Goal: Transaction & Acquisition: Purchase product/service

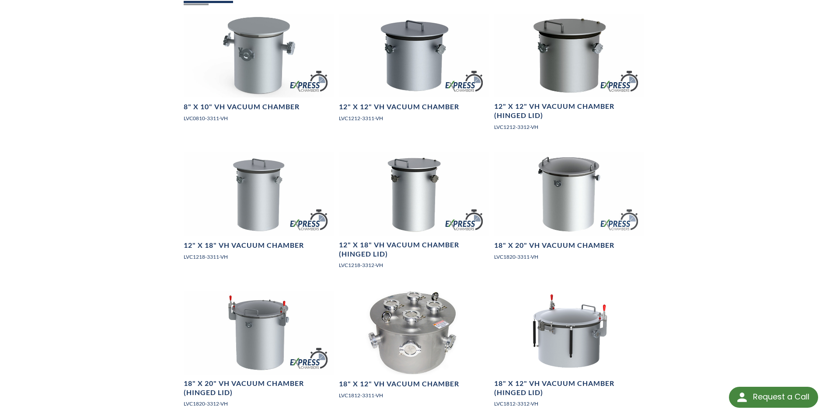
scroll to position [787, 0]
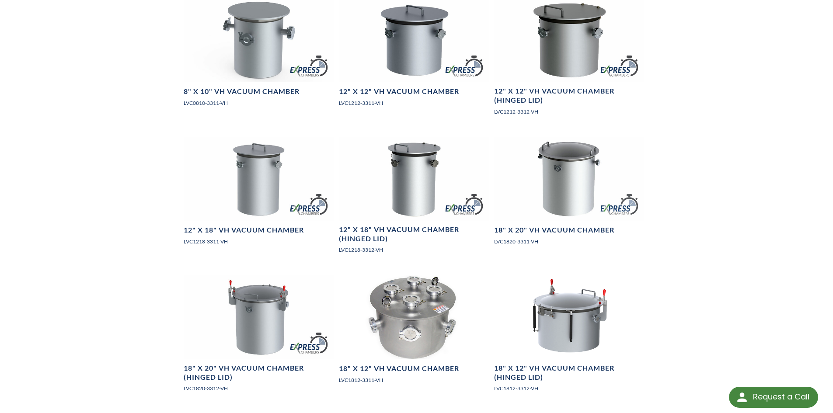
click at [95, 303] on div "LVS » Vacuum Chambers » Products » Vertical Cylindrical Chambers » Series VH Ve…" at bounding box center [416, 126] width 833 height 1740
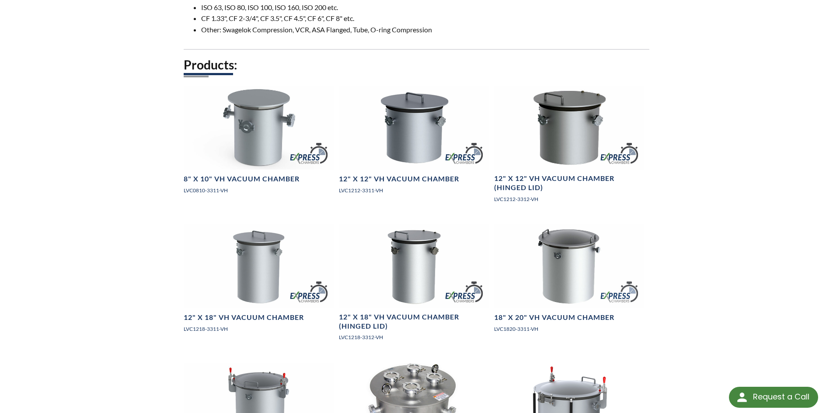
scroll to position [743, 0]
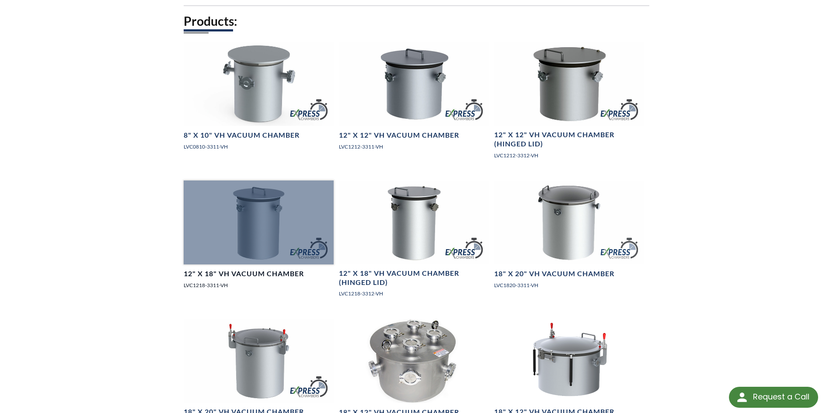
click at [242, 237] on div at bounding box center [259, 223] width 150 height 84
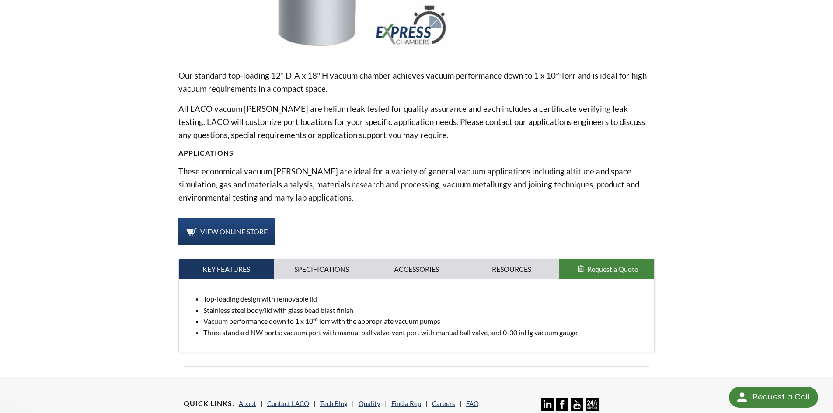
scroll to position [262, 0]
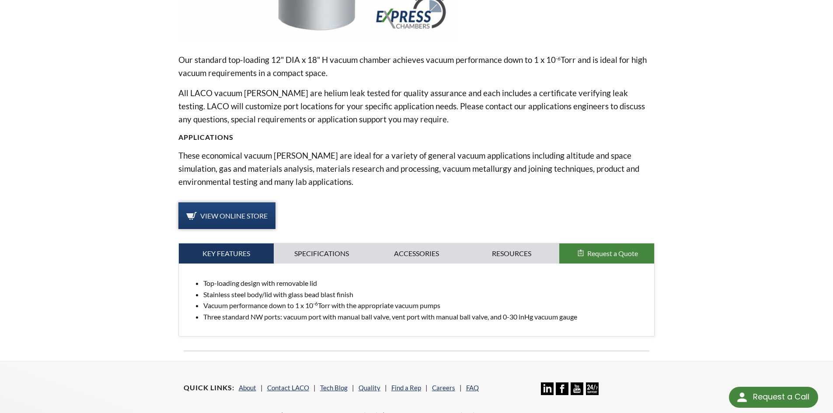
click at [229, 212] on span "View Online Store" at bounding box center [233, 216] width 67 height 8
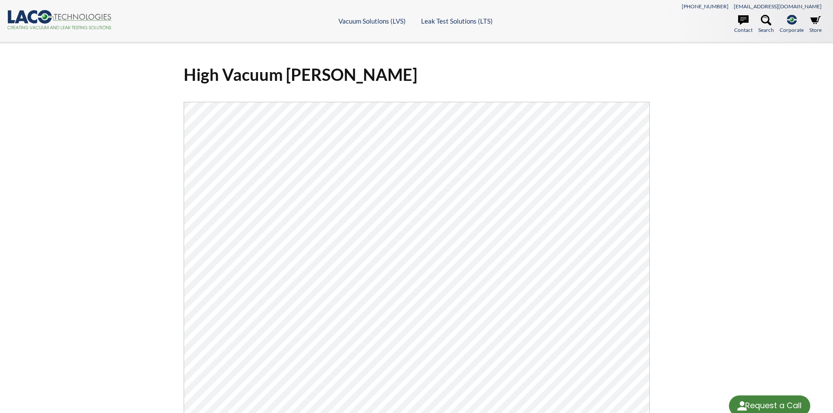
select select "Language Translate Widget"
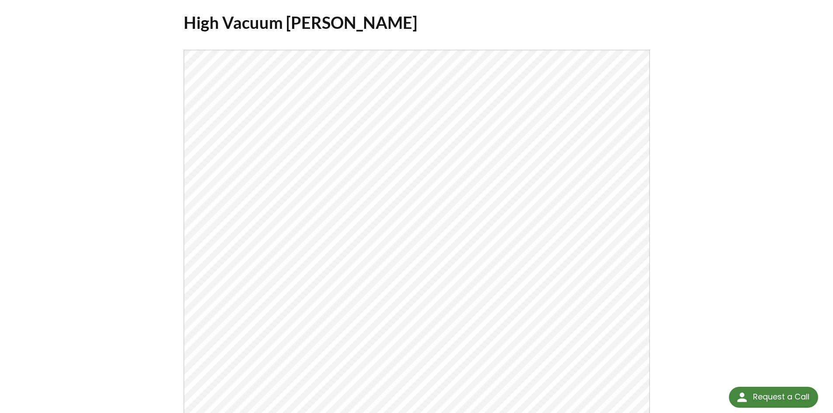
scroll to position [44, 0]
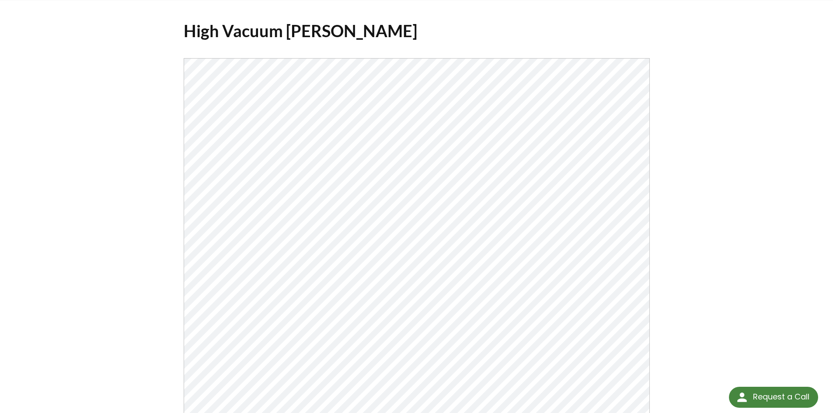
drag, startPoint x: 687, startPoint y: 281, endPoint x: 682, endPoint y: 277, distance: 6.5
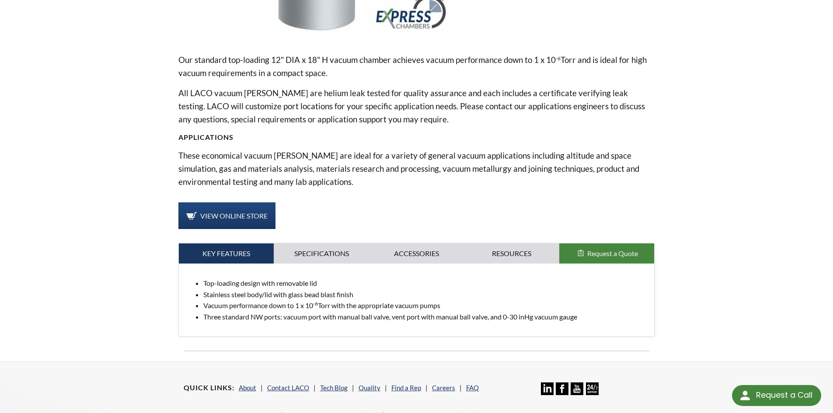
scroll to position [262, 0]
select select "Language Translate Widget"
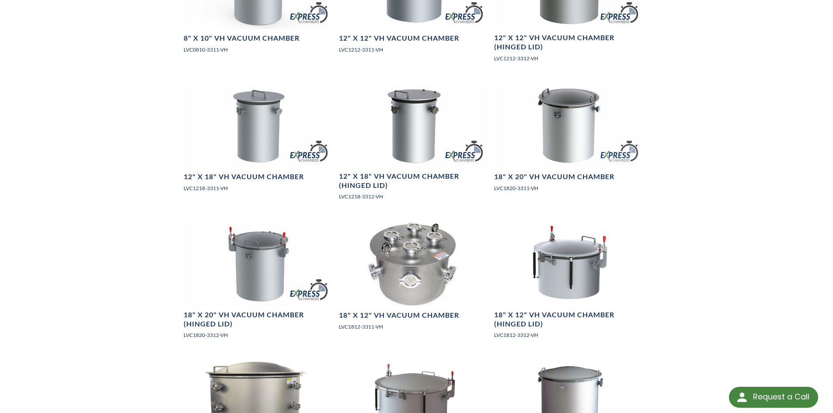
scroll to position [830, 0]
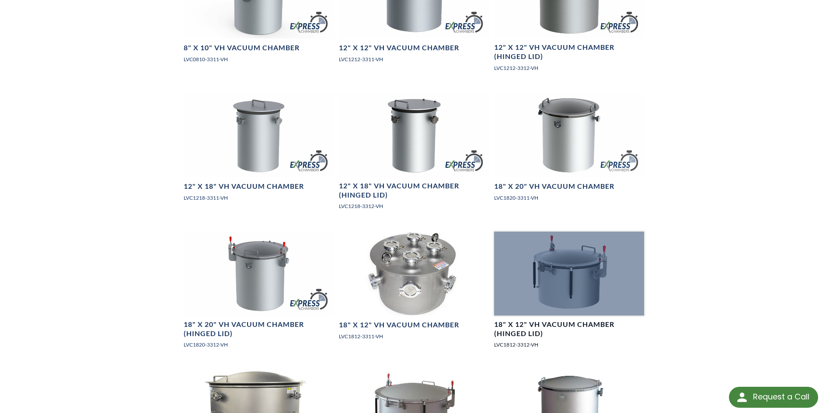
click at [557, 273] on div at bounding box center [569, 274] width 150 height 84
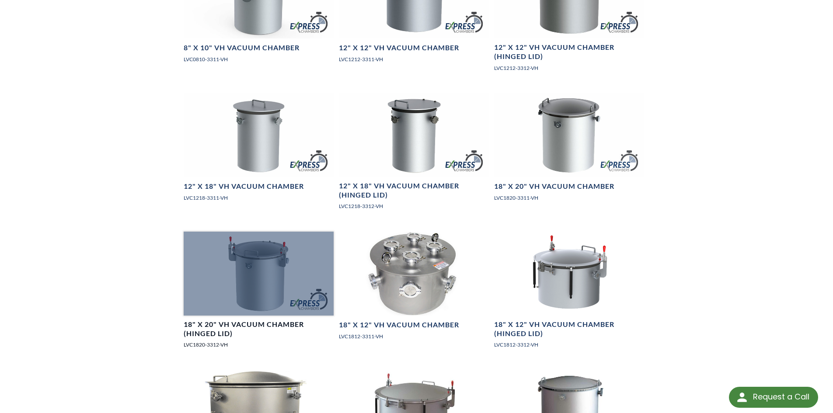
click at [250, 285] on div at bounding box center [259, 274] width 150 height 84
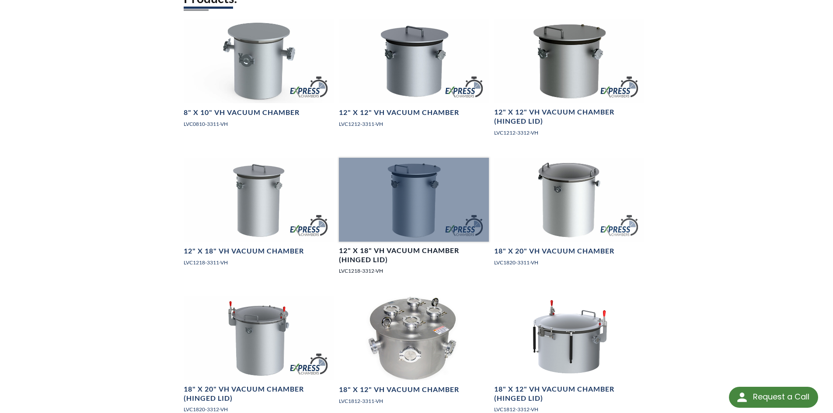
scroll to position [743, 0]
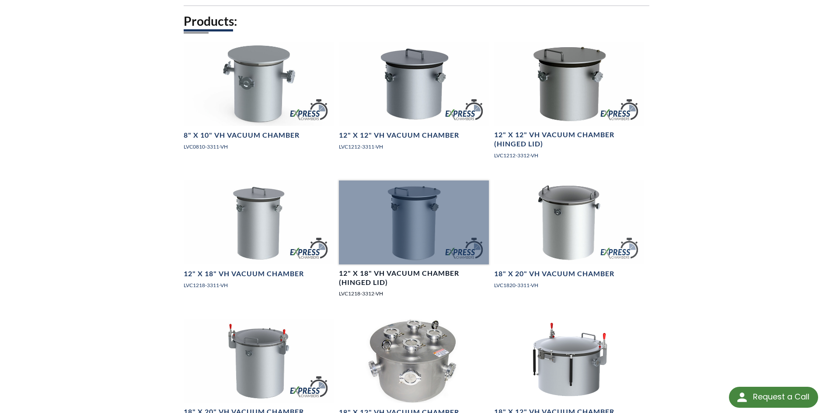
click at [438, 236] on div at bounding box center [414, 223] width 150 height 84
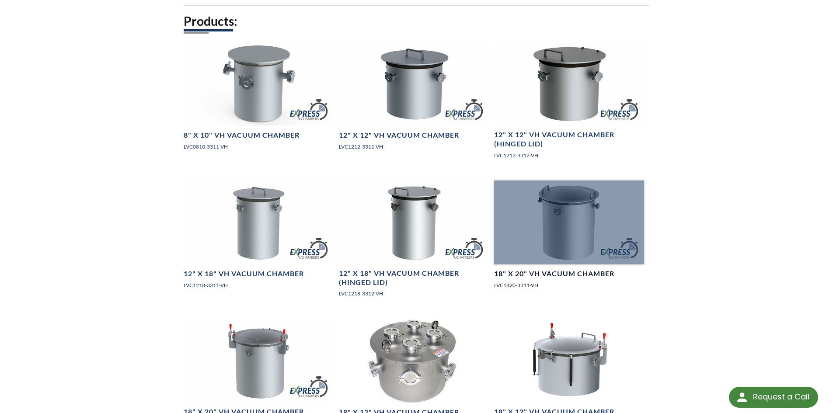
click at [545, 220] on div at bounding box center [569, 223] width 150 height 84
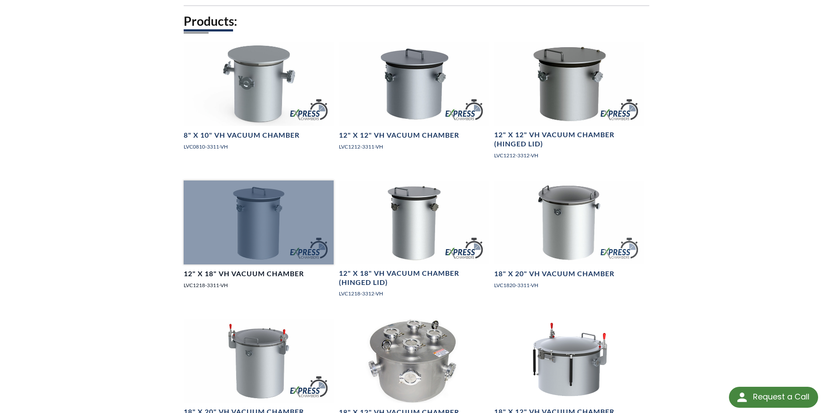
click at [284, 216] on div at bounding box center [259, 223] width 150 height 84
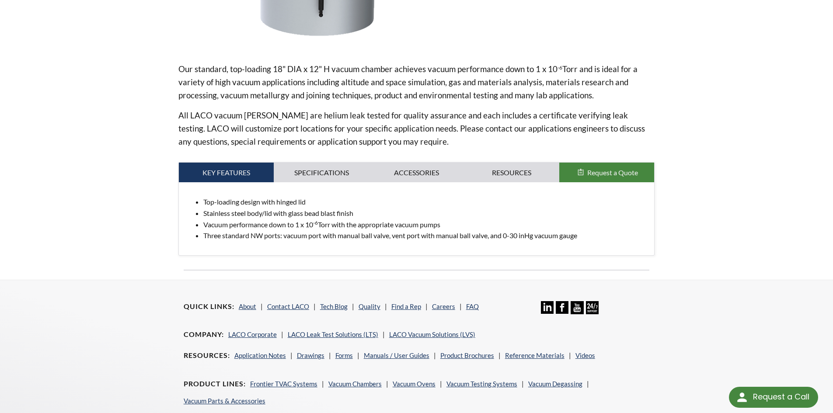
scroll to position [262, 0]
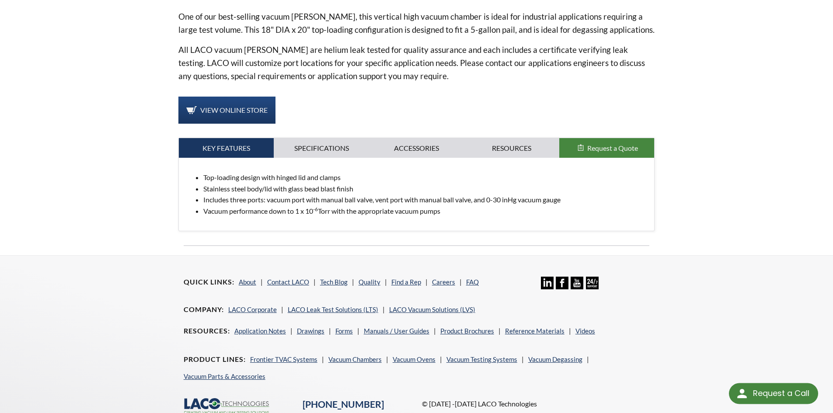
scroll to position [306, 0]
click at [222, 106] on span "View Online Store" at bounding box center [233, 109] width 67 height 8
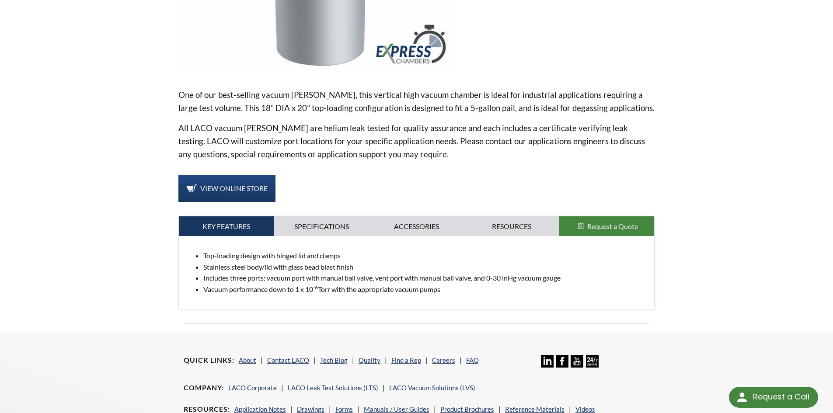
scroll to position [44, 0]
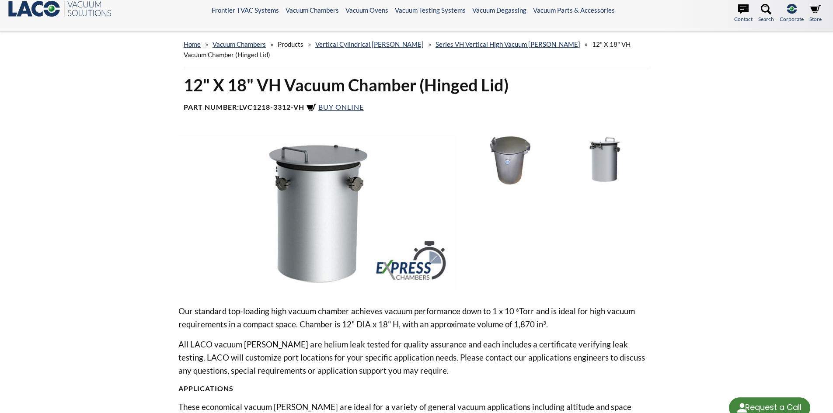
select select "Language Translate Widget"
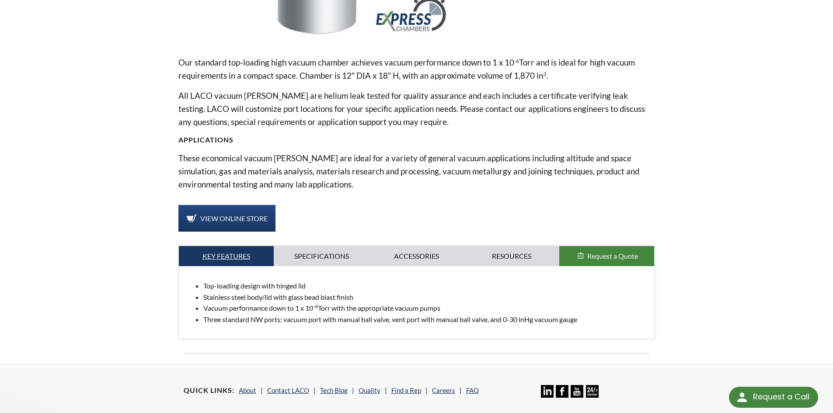
scroll to position [262, 0]
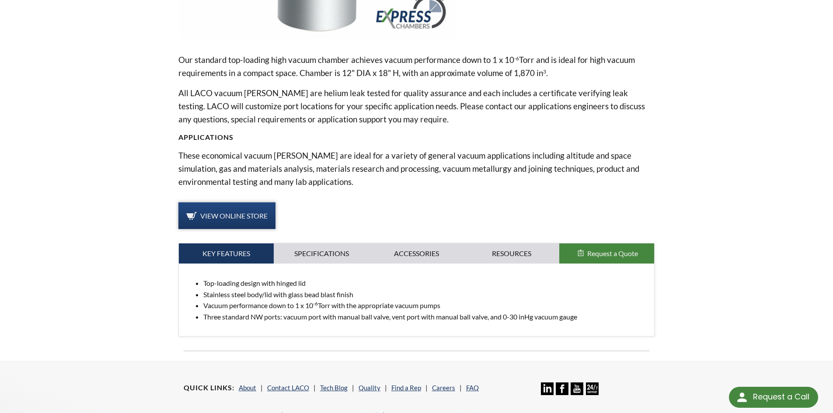
click at [245, 219] on span "View Online Store" at bounding box center [233, 216] width 67 height 8
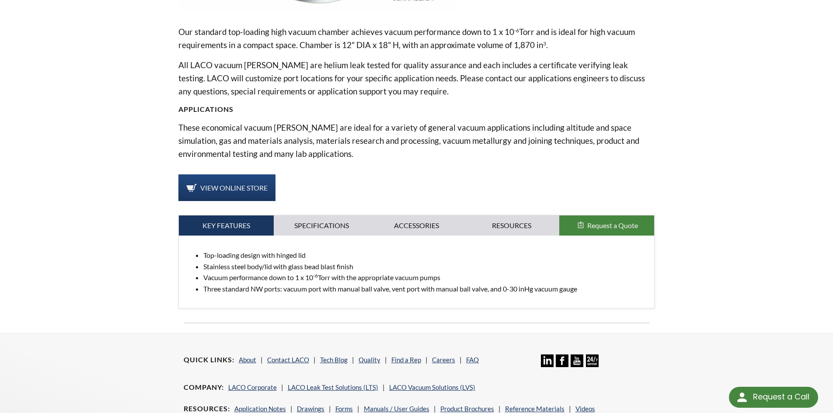
scroll to position [306, 0]
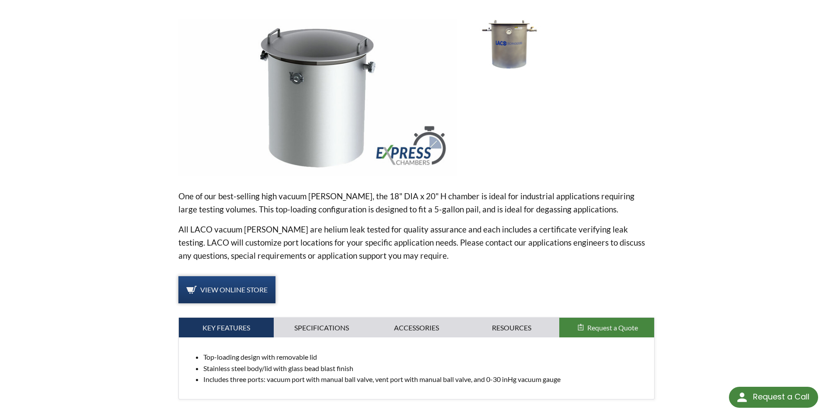
scroll to position [131, 0]
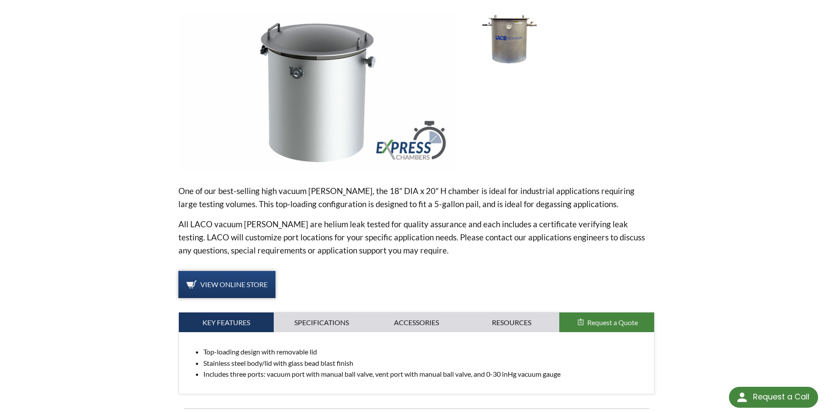
click at [218, 280] on span "View Online Store" at bounding box center [233, 284] width 67 height 8
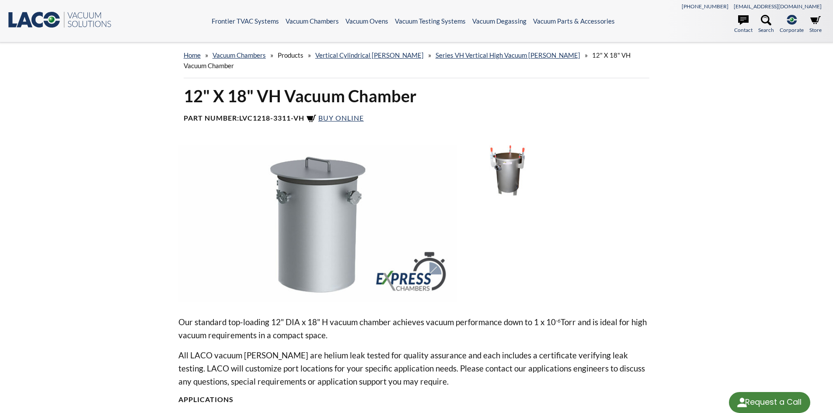
select select "Language Translate Widget"
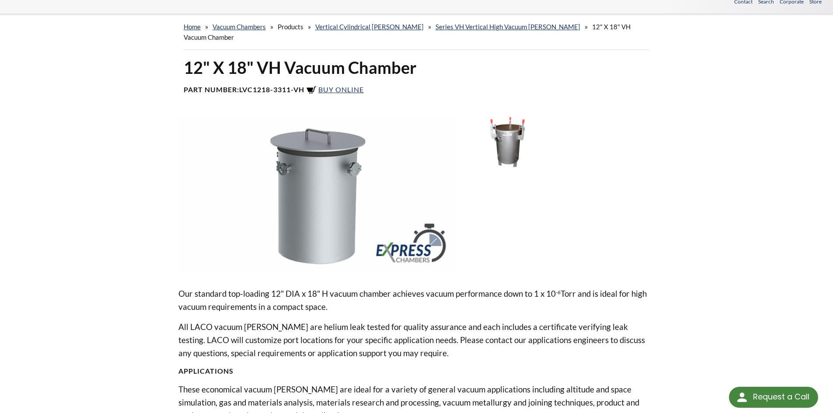
scroll to position [44, 0]
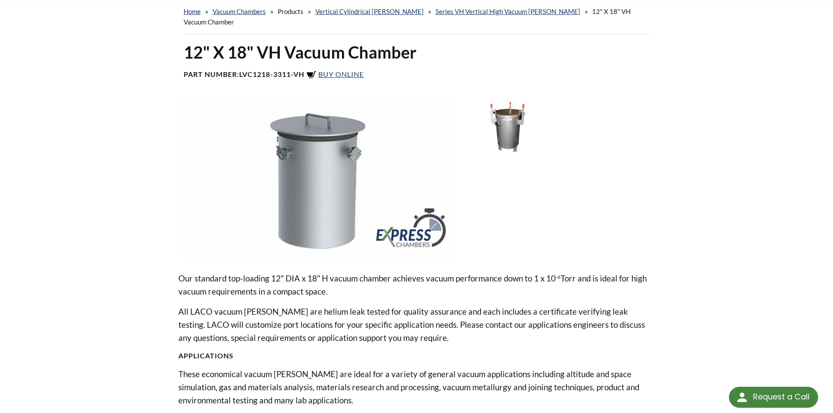
click at [489, 124] on img at bounding box center [509, 126] width 91 height 51
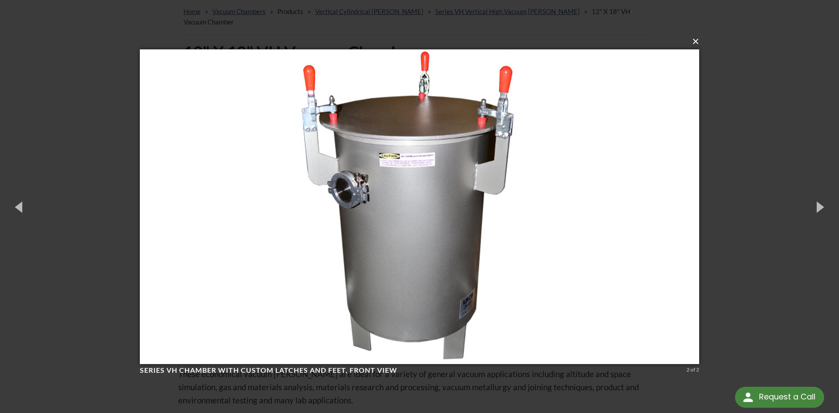
click at [696, 39] on button "×" at bounding box center [421, 41] width 559 height 19
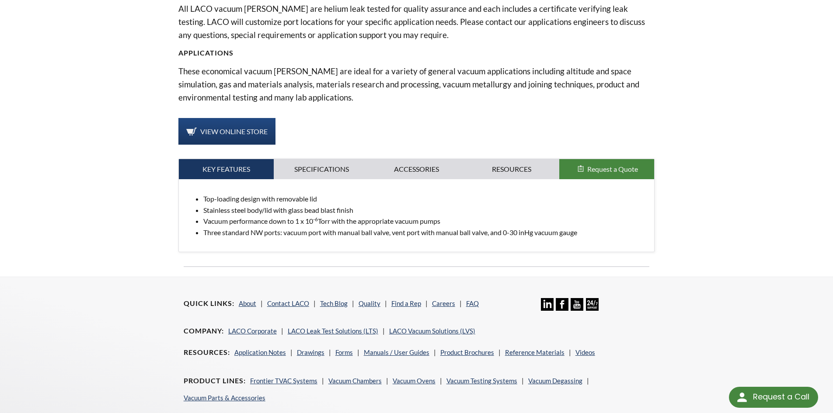
scroll to position [350, 0]
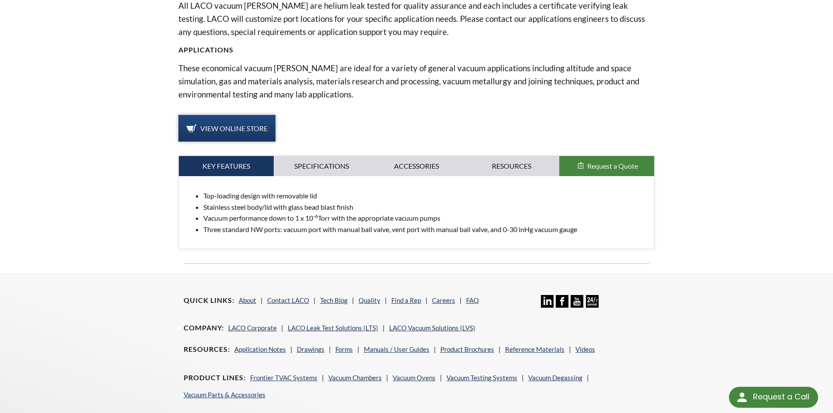
click at [238, 124] on span "View Online Store" at bounding box center [233, 128] width 67 height 8
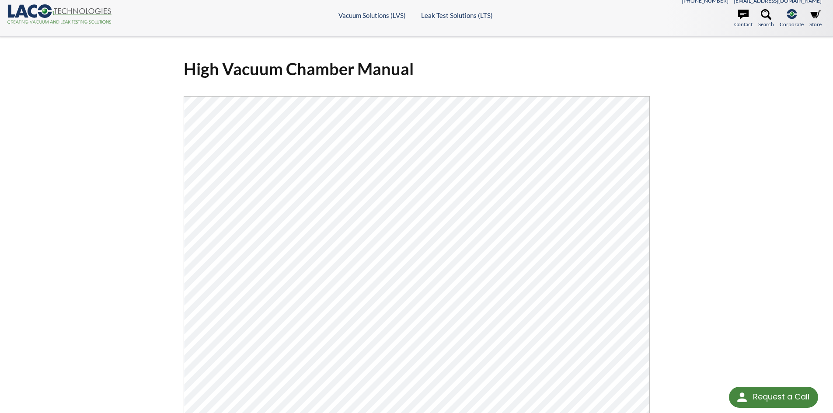
scroll to position [87, 0]
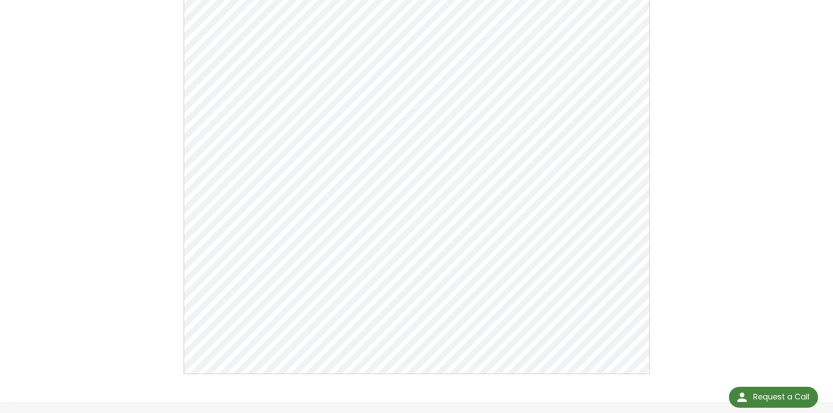
click at [767, 177] on div "High Vacuum Chamber Manual Click Here To Download" at bounding box center [416, 152] width 833 height 501
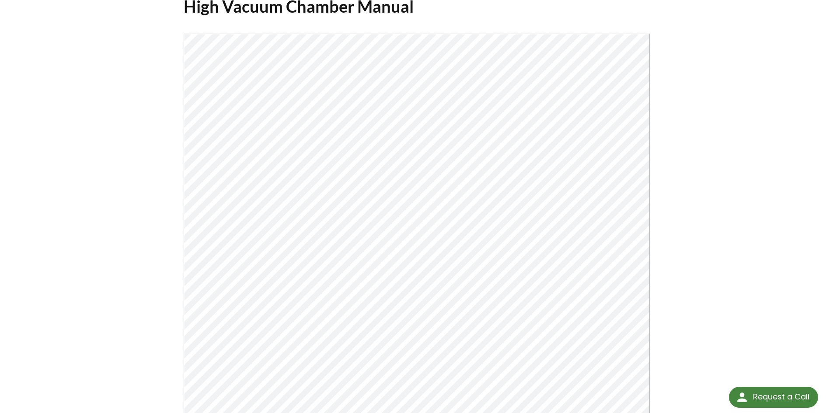
scroll to position [0, 0]
